Goal: Check status: Check status

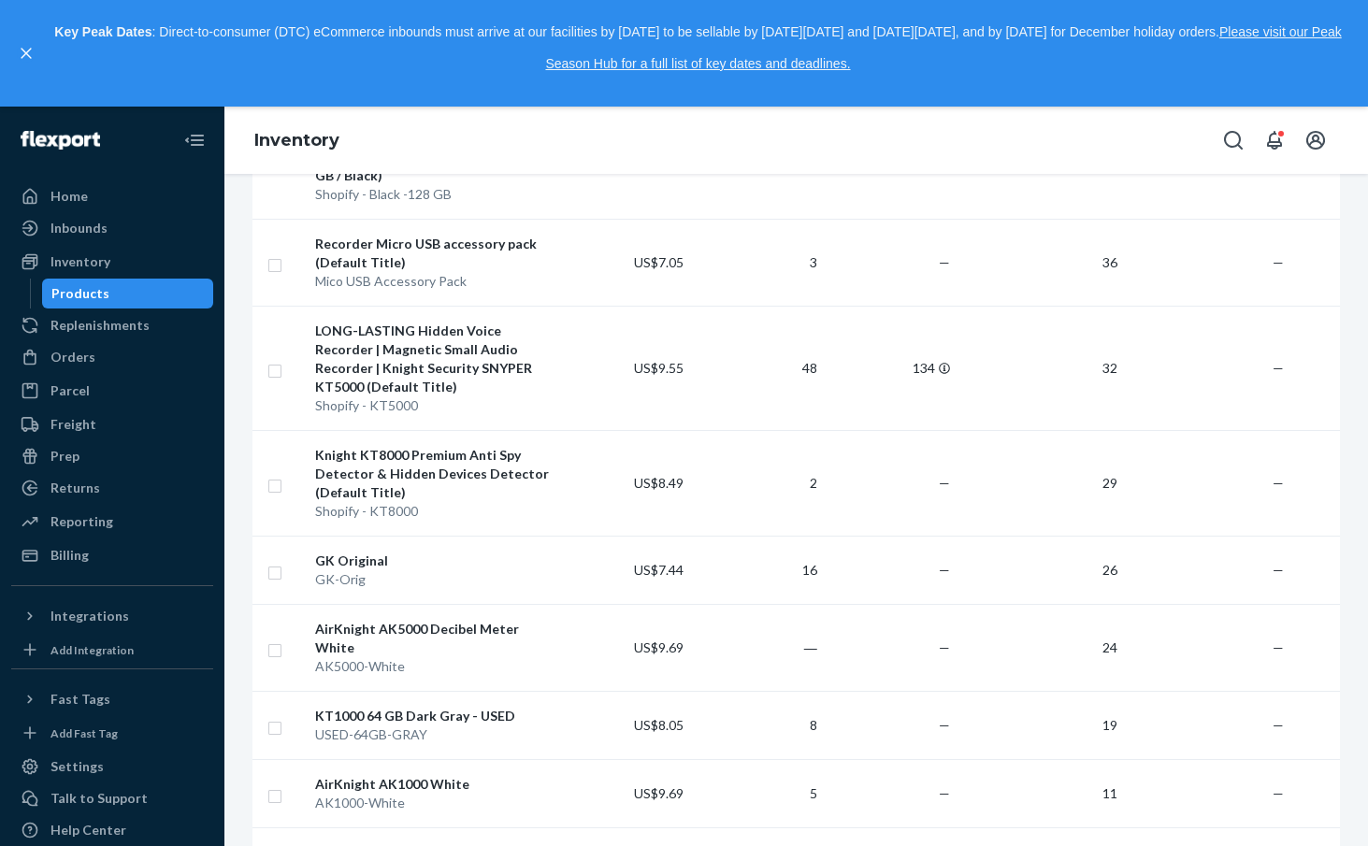
scroll to position [278, 0]
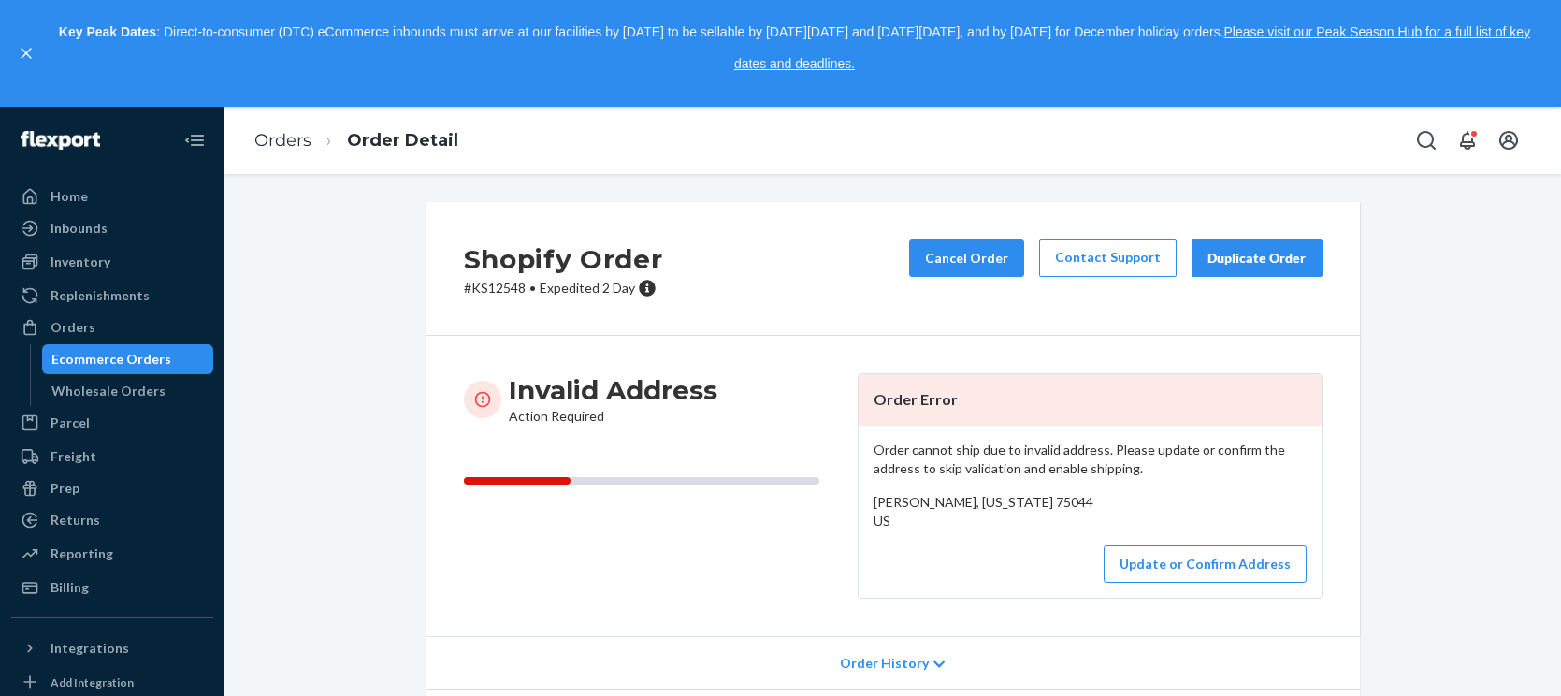
click at [499, 293] on p "# KS12548 • Expedited 2 Day" at bounding box center [563, 288] width 199 height 19
copy p "KS12548"
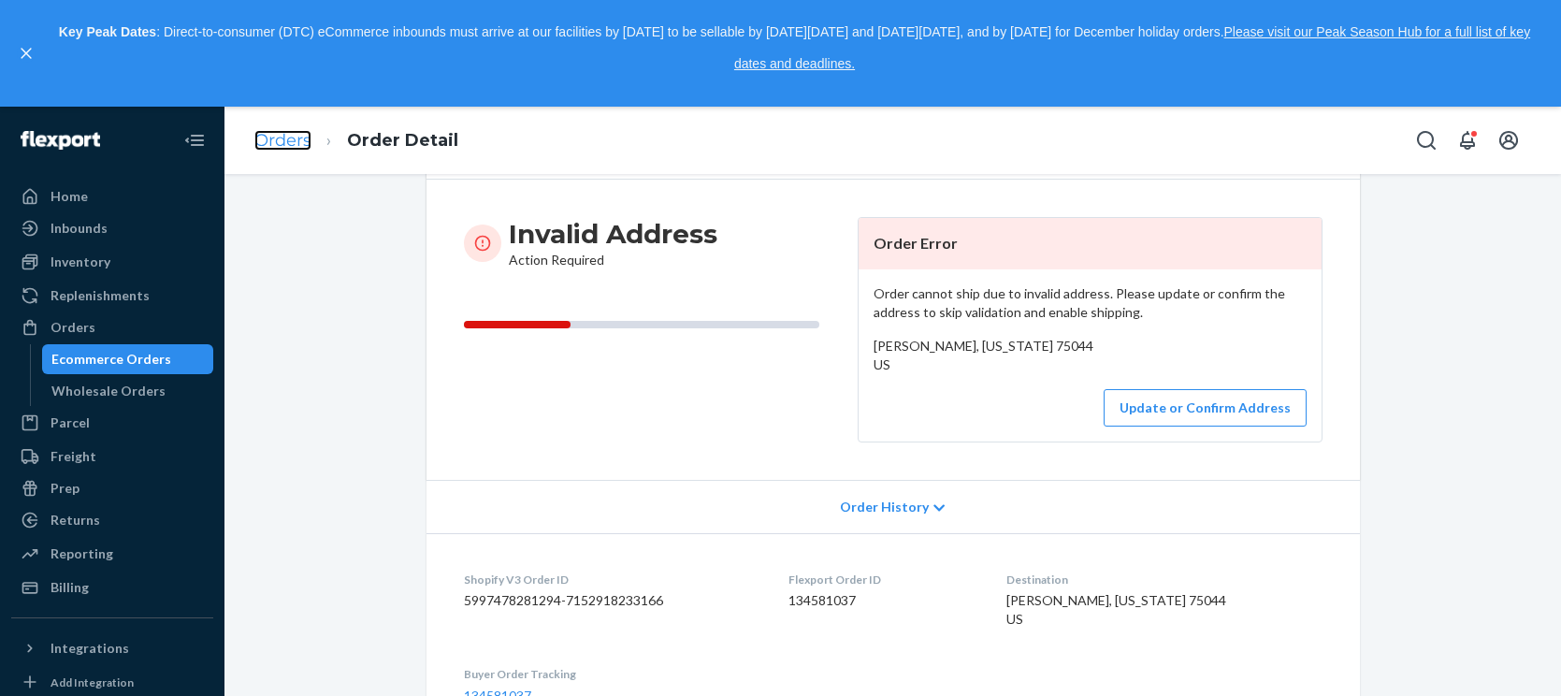
click at [275, 143] on link "Orders" at bounding box center [282, 140] width 57 height 21
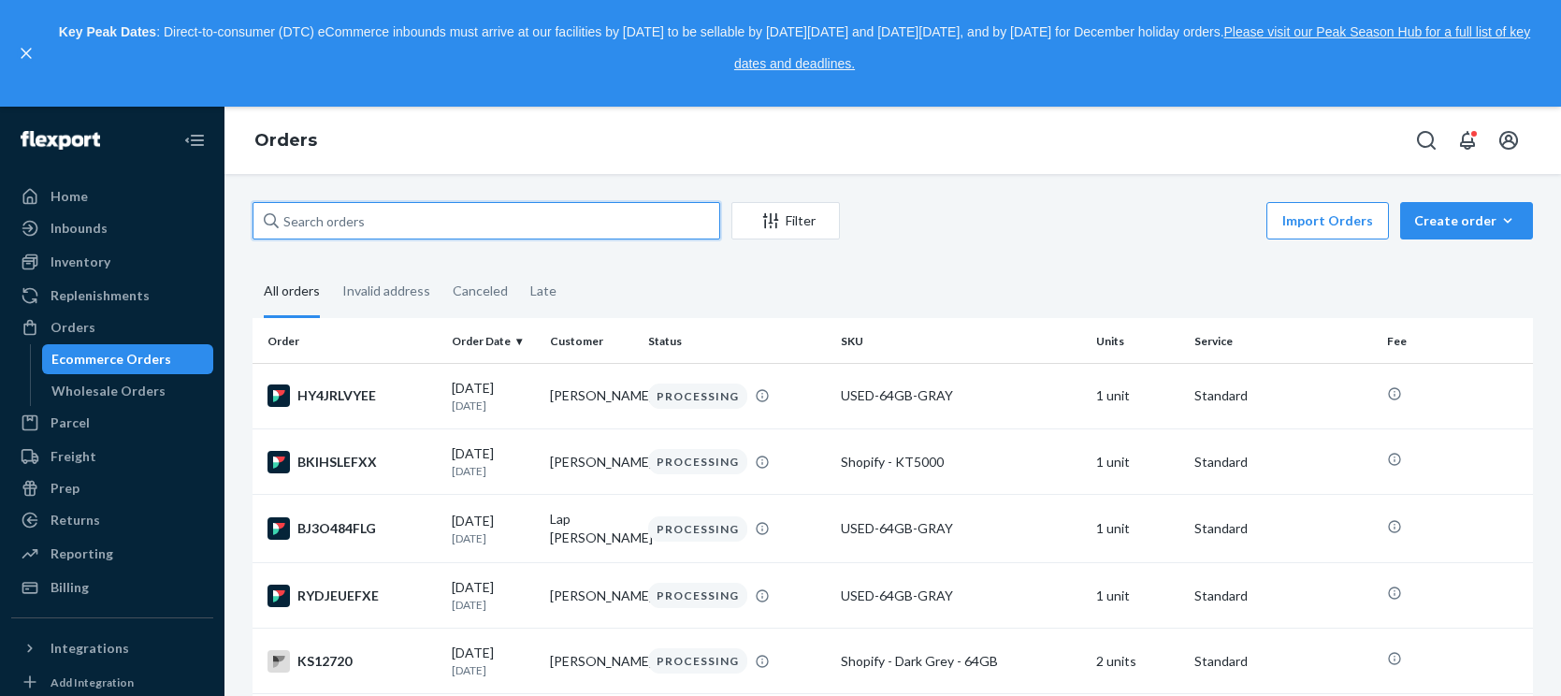
click at [407, 212] on input "text" at bounding box center [486, 220] width 468 height 37
paste input "[PERSON_NAME]"
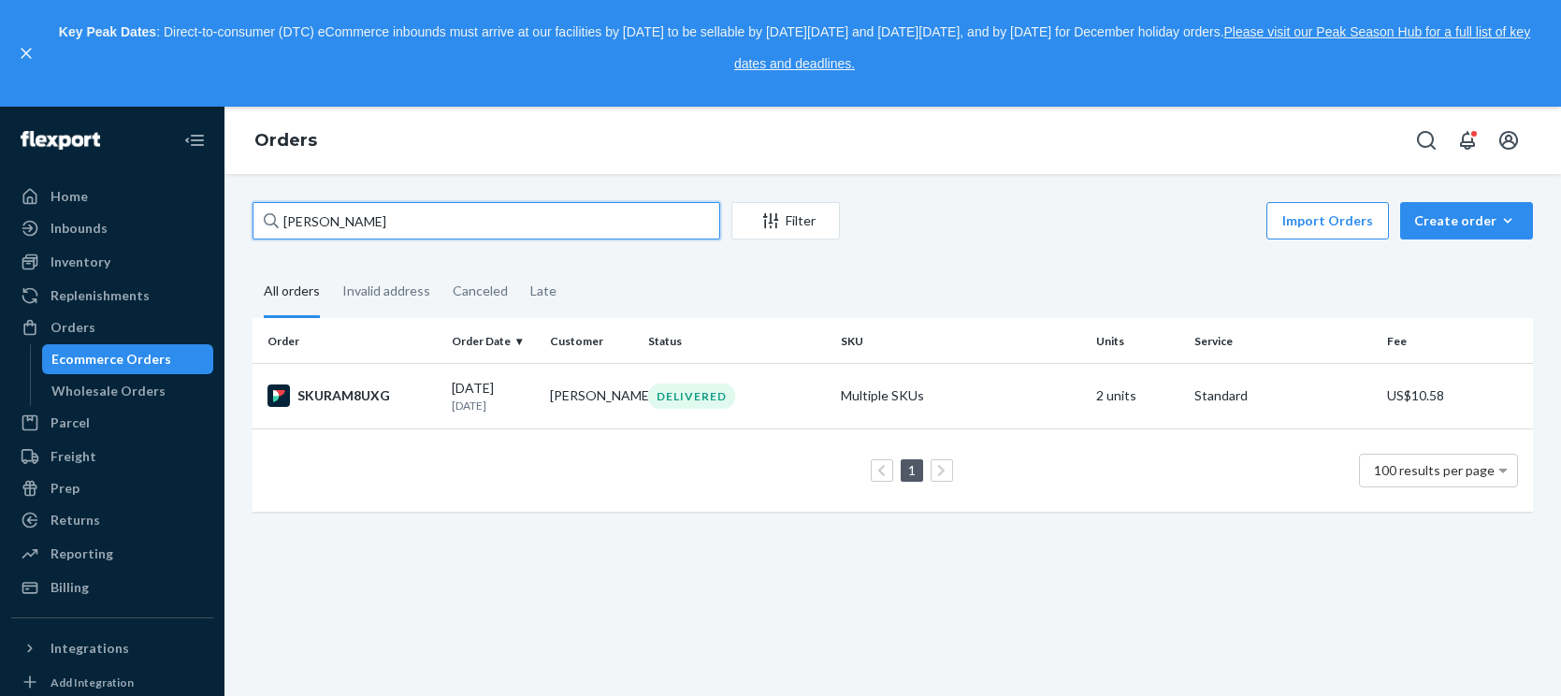
drag, startPoint x: 391, startPoint y: 217, endPoint x: 209, endPoint y: 207, distance: 181.7
click at [209, 207] on div "Home Inbounds Shipping Plans Problems Inventory Products Replenishments Orders …" at bounding box center [780, 401] width 1561 height 589
paste input "[PERSON_NAME]"
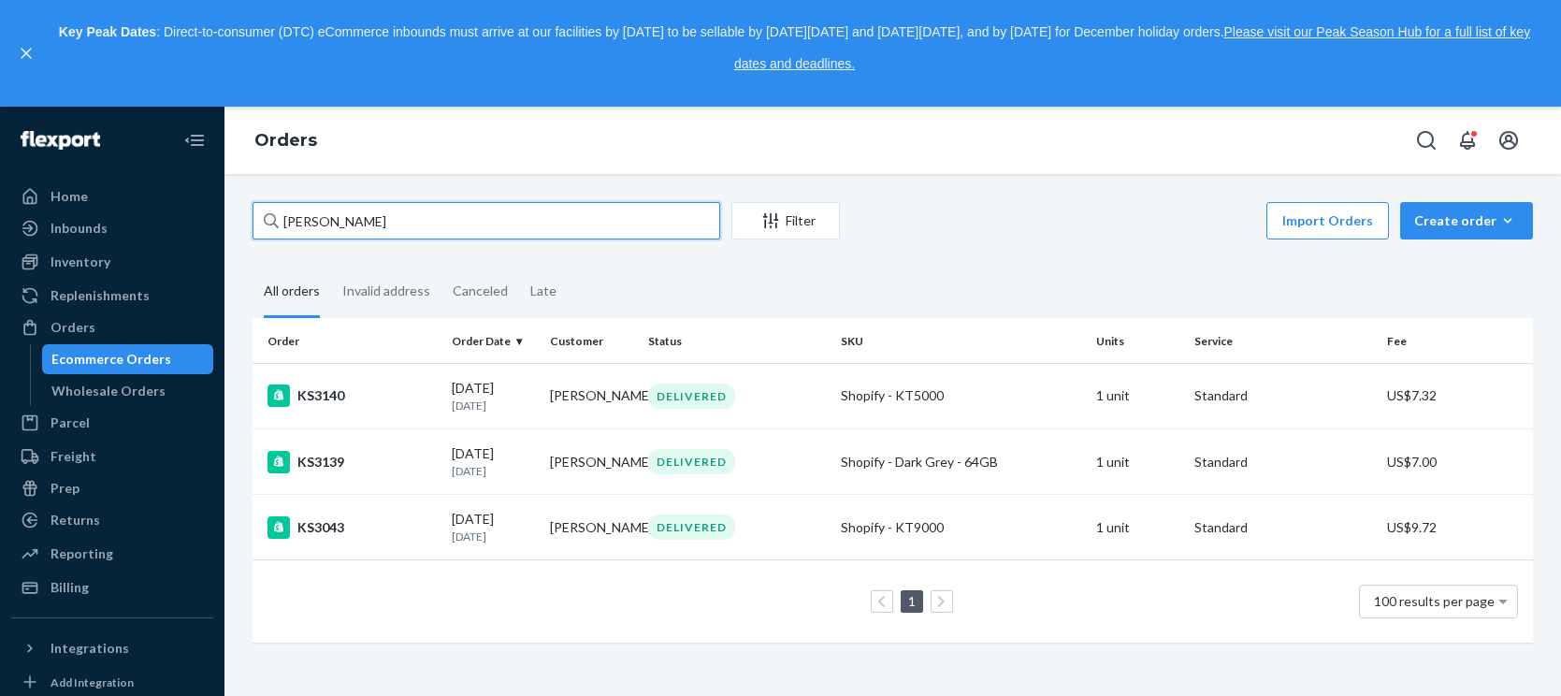
type input "[PERSON_NAME]"
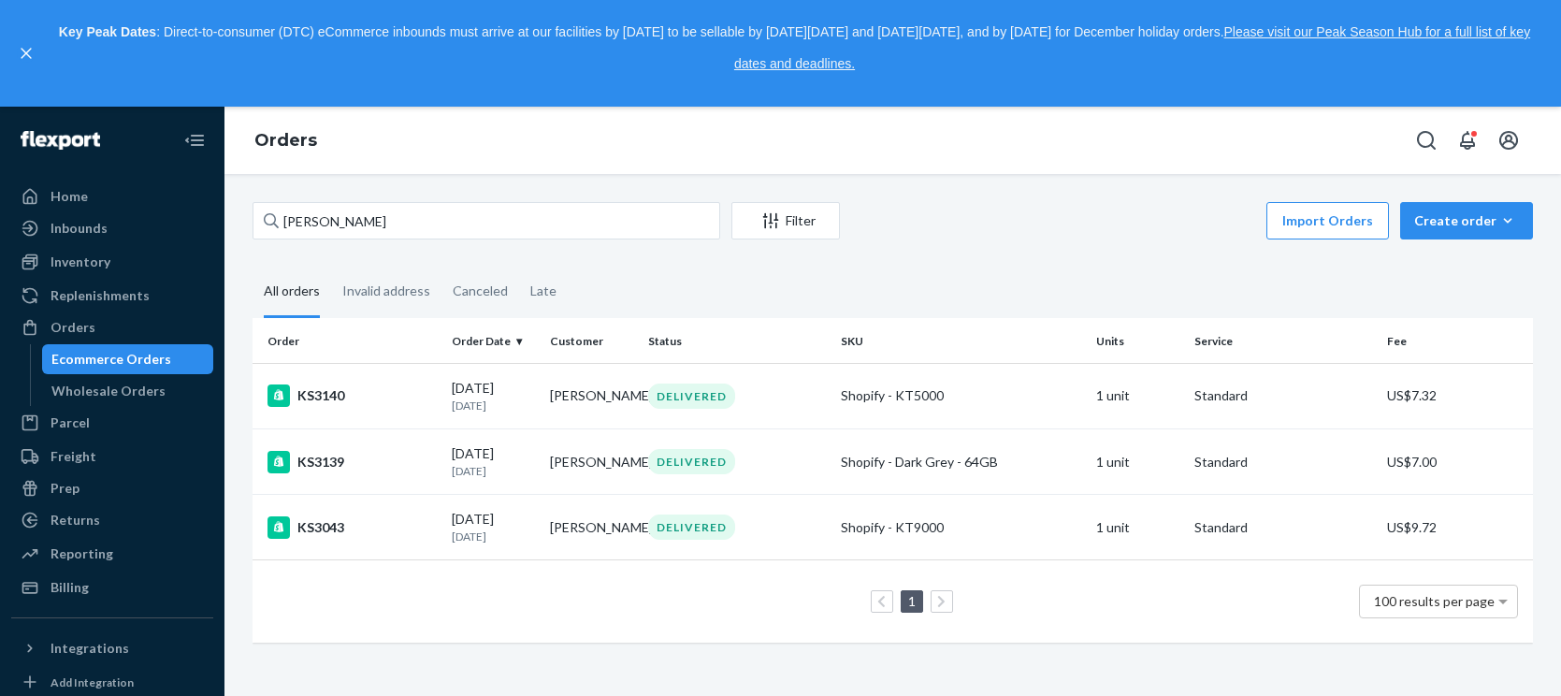
click at [1531, 68] on p "Key Peak Dates : Direct-to-consumer (DTC) eCommerce inbounds must arrive at our…" at bounding box center [794, 48] width 1499 height 63
